Goal: Check status: Check status

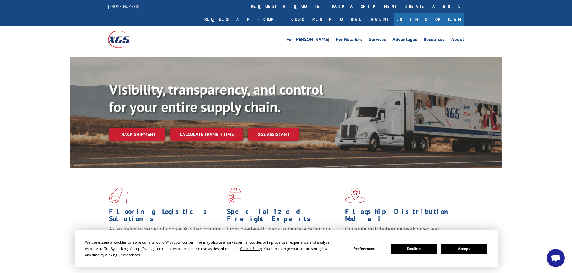
click at [461, 249] on button "Accept" at bounding box center [464, 249] width 46 height 10
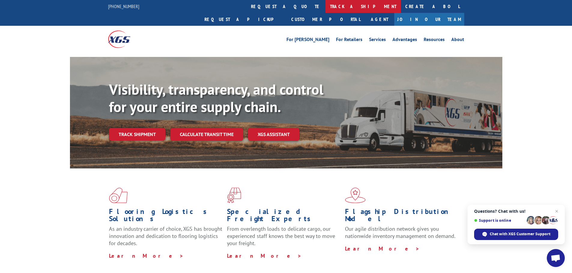
click at [325, 5] on link "track a shipment" at bounding box center [362, 6] width 75 height 13
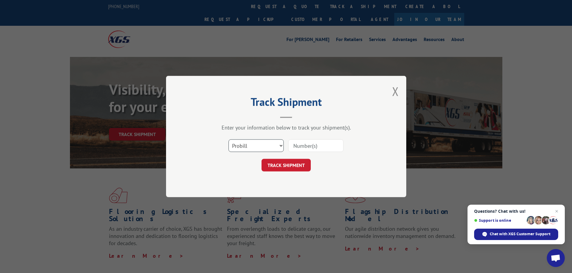
click at [273, 149] on select "Select category... Probill BOL PO" at bounding box center [255, 146] width 55 height 13
select select "bol"
click at [228, 140] on select "Select category... Probill BOL PO" at bounding box center [255, 146] width 55 height 13
click at [307, 150] on input at bounding box center [315, 146] width 55 height 13
type input "7041426"
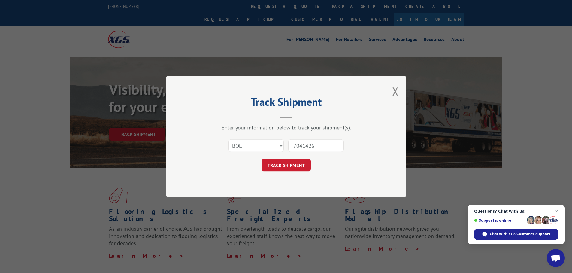
click at [261, 159] on button "TRACK SHIPMENT" at bounding box center [285, 165] width 49 height 13
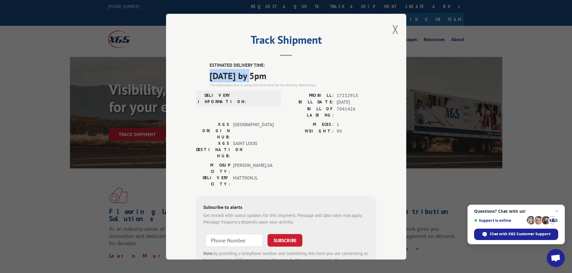
drag, startPoint x: 209, startPoint y: 74, endPoint x: 255, endPoint y: 78, distance: 46.4
click at [255, 78] on span "[DATE] by 5pm" at bounding box center [292, 76] width 167 height 14
click at [338, 110] on span "7041426" at bounding box center [356, 112] width 40 height 13
drag, startPoint x: 334, startPoint y: 103, endPoint x: 354, endPoint y: 103, distance: 20.4
click at [354, 103] on span "[DATE]" at bounding box center [356, 102] width 40 height 7
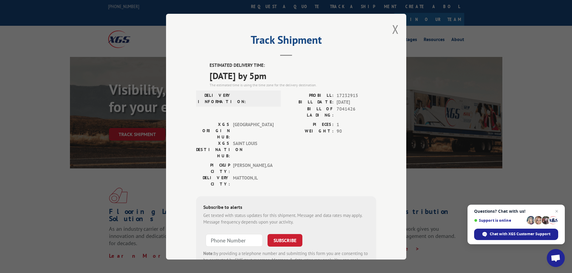
click at [357, 108] on span "7041426" at bounding box center [356, 112] width 40 height 13
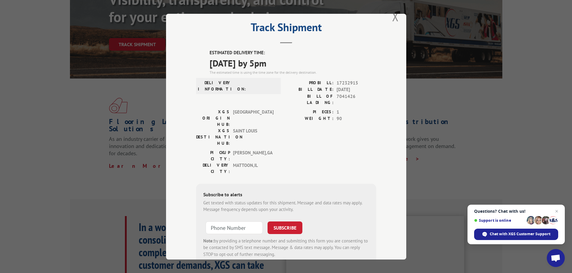
scroll to position [24, 0]
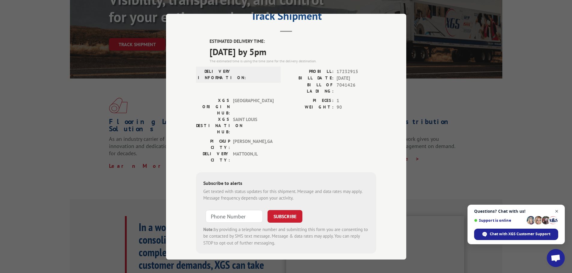
click at [556, 212] on span "Close chat" at bounding box center [557, 212] width 8 height 8
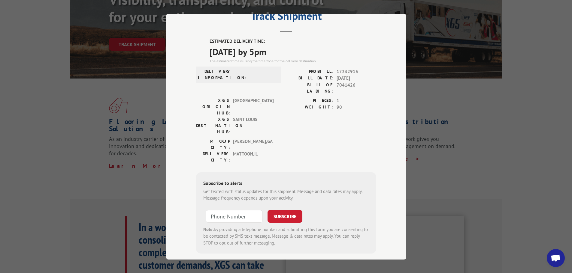
click at [450, 63] on div "Track Shipment ESTIMATED DELIVERY TIME: [DATE] by 5pm The estimated time is usi…" at bounding box center [286, 136] width 572 height 273
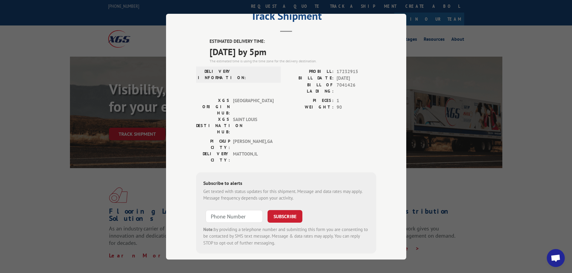
scroll to position [0, 0]
click at [242, 13] on div "Track Shipment ESTIMATED DELIVERY TIME: [DATE] by 5pm The estimated time is usi…" at bounding box center [286, 136] width 572 height 273
click at [129, 34] on div "Track Shipment ESTIMATED DELIVERY TIME: [DATE] by 5pm The estimated time is usi…" at bounding box center [286, 136] width 572 height 273
click at [76, 53] on div "Track Shipment ESTIMATED DELIVERY TIME: [DATE] by 5pm The estimated time is usi…" at bounding box center [286, 136] width 572 height 273
